Goal: Information Seeking & Learning: Learn about a topic

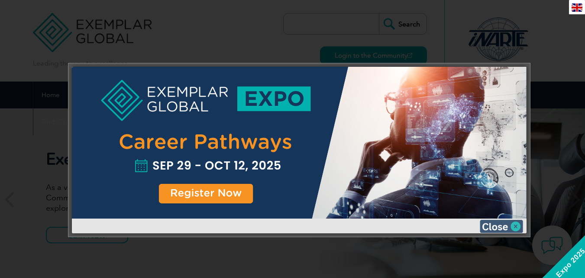
click at [513, 223] on img at bounding box center [501, 226] width 43 height 13
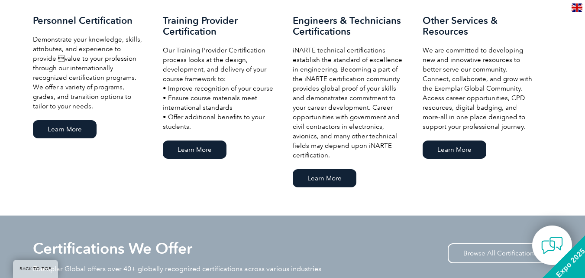
scroll to position [607, 0]
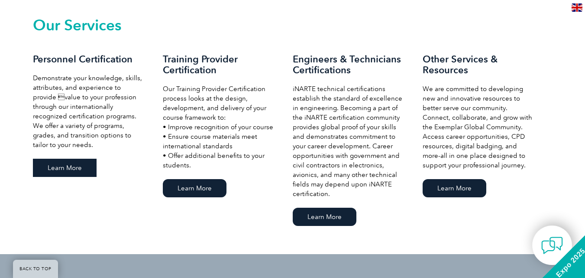
click at [60, 166] on link "Learn More" at bounding box center [65, 168] width 64 height 18
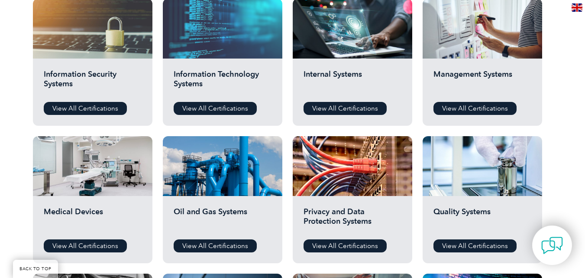
scroll to position [477, 0]
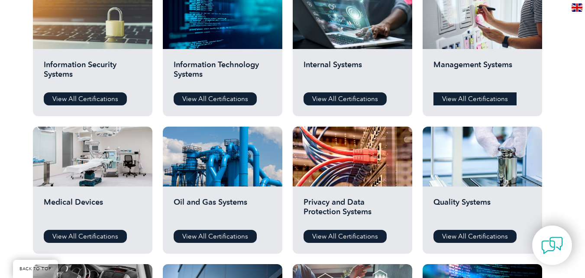
click at [462, 99] on link "View All Certifications" at bounding box center [475, 98] width 83 height 13
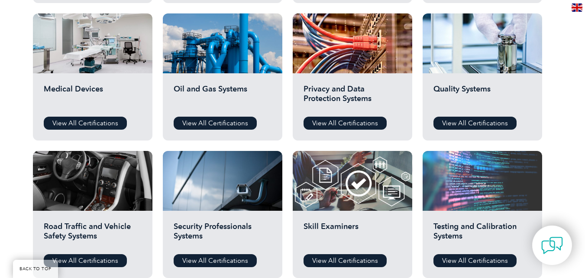
scroll to position [607, 0]
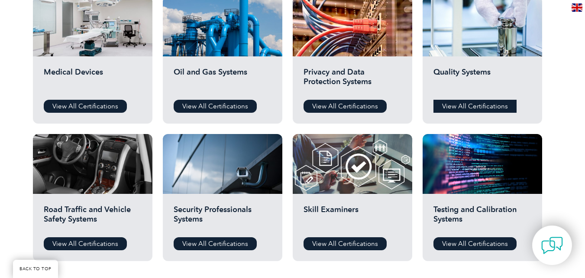
click at [467, 104] on link "View All Certifications" at bounding box center [475, 106] width 83 height 13
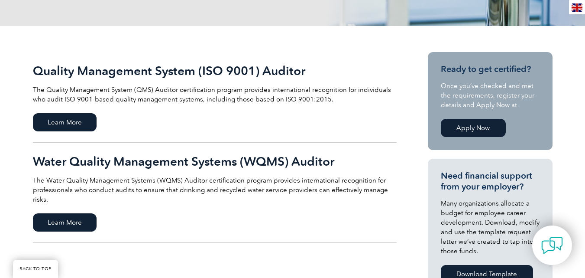
scroll to position [173, 0]
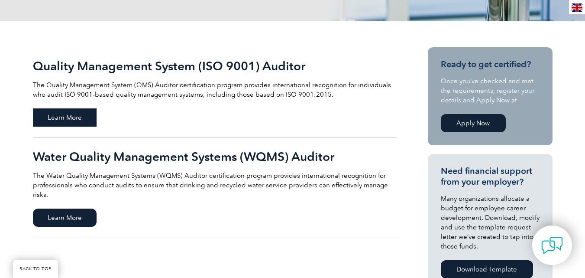
click at [74, 110] on span "Learn More" at bounding box center [65, 117] width 64 height 18
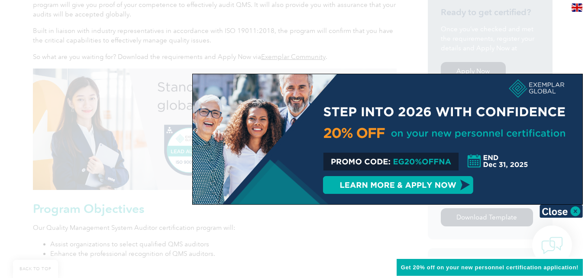
scroll to position [303, 0]
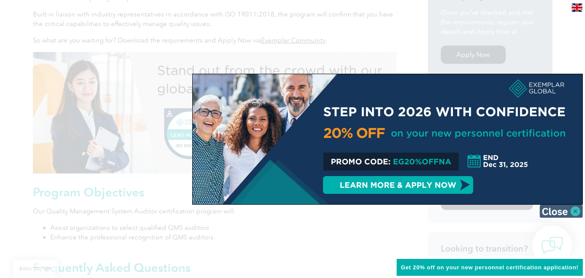
click at [573, 209] on img at bounding box center [561, 211] width 43 height 13
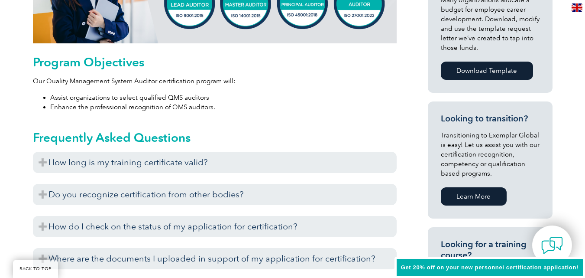
scroll to position [563, 0]
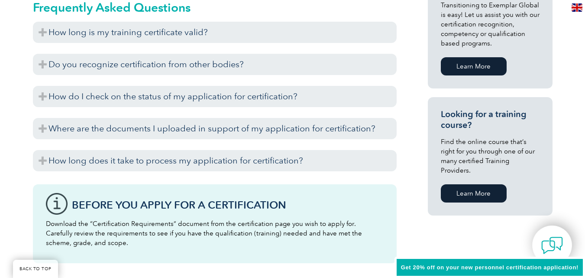
click at [485, 184] on link "Learn More" at bounding box center [474, 193] width 66 height 18
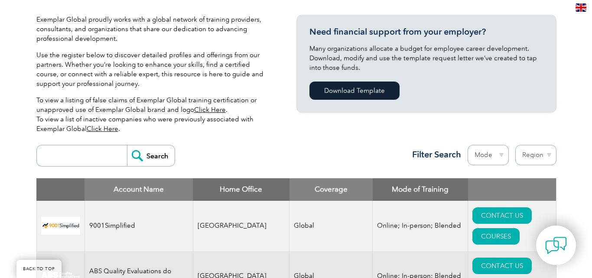
scroll to position [260, 0]
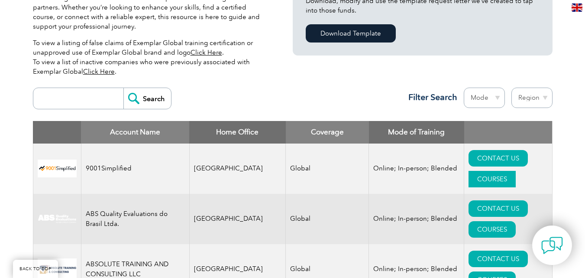
click at [516, 171] on link "COURSES" at bounding box center [492, 179] width 47 height 16
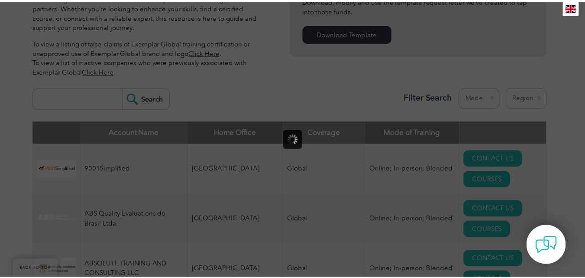
scroll to position [0, 0]
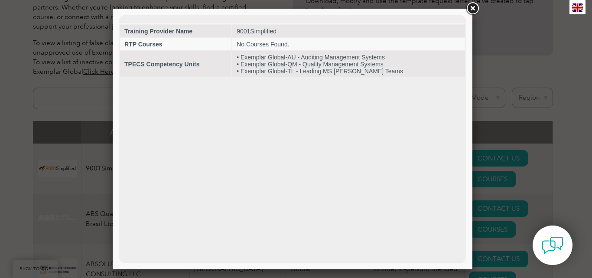
click at [473, 9] on link at bounding box center [472, 9] width 16 height 16
